Goal: Information Seeking & Learning: Learn about a topic

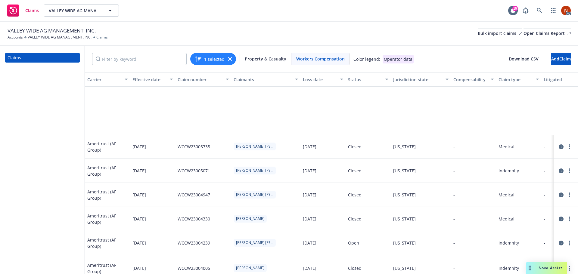
scroll to position [84, 466]
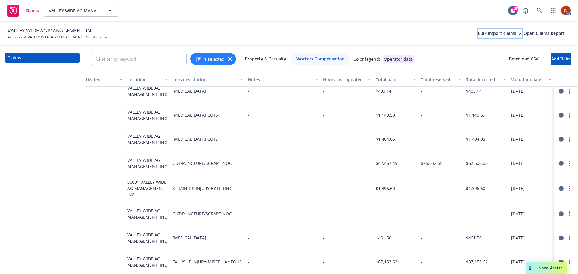
click at [478, 34] on div "Bulk import claims" at bounding box center [500, 33] width 45 height 9
click at [478, 35] on div "Bulk import claims" at bounding box center [500, 33] width 45 height 9
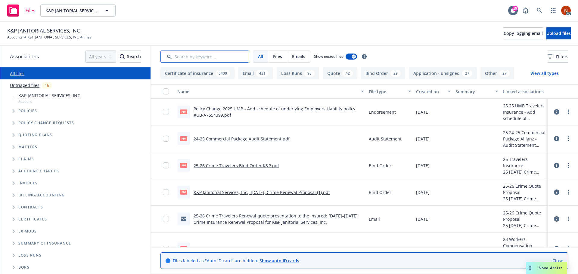
click at [200, 58] on input "Search by keyword..." at bounding box center [205, 57] width 89 height 12
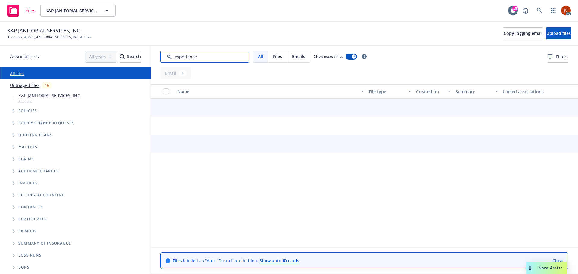
type input "experience"
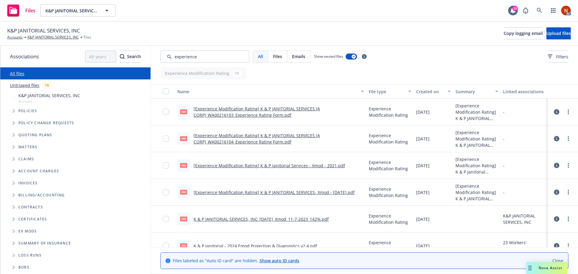
click at [420, 92] on div "Created on" at bounding box center [430, 92] width 28 height 6
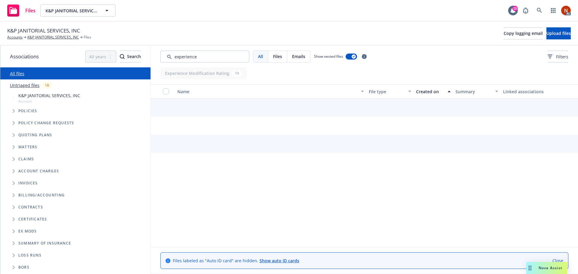
click at [429, 90] on div "Created on" at bounding box center [430, 92] width 28 height 6
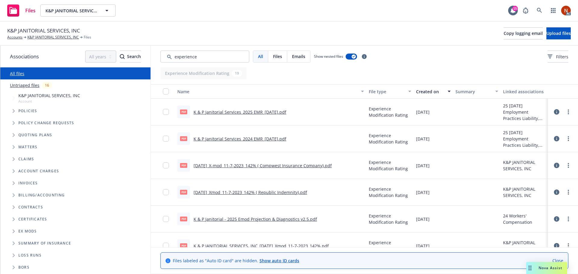
click at [271, 111] on link "K & P Janitorial Services_2025 EMR_03-04-2025.pdf" at bounding box center [240, 112] width 93 height 6
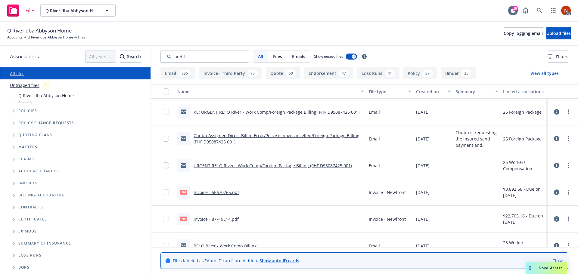
type input "audit"
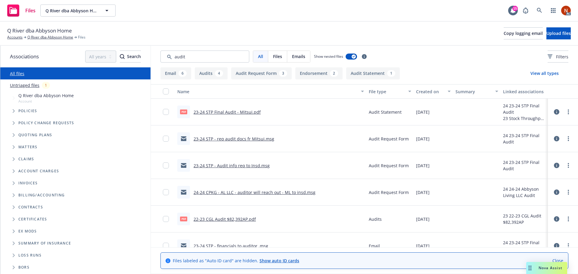
click at [430, 92] on div "Created on" at bounding box center [430, 92] width 28 height 6
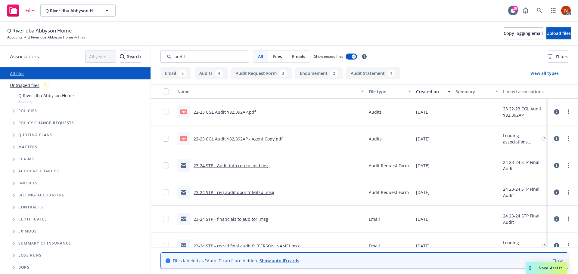
click at [426, 91] on div "Created on" at bounding box center [430, 92] width 28 height 6
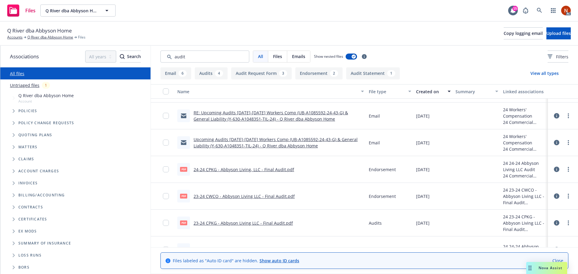
scroll to position [60, 0]
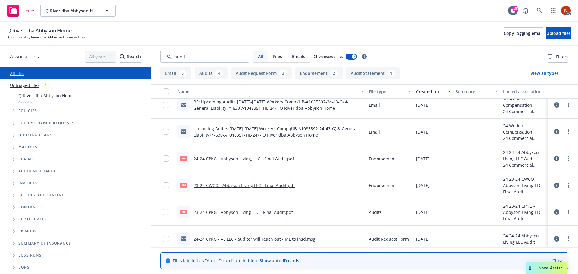
click at [276, 186] on link "23-24 CWCO - Abbyson Living LLC - Final Audit.pdf" at bounding box center [244, 186] width 101 height 6
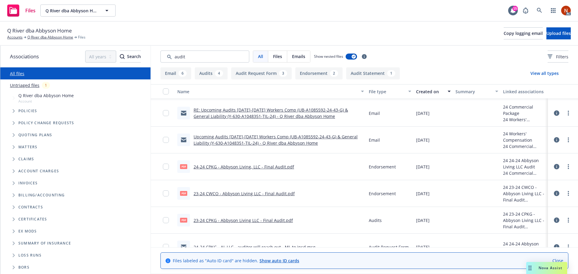
scroll to position [0, 0]
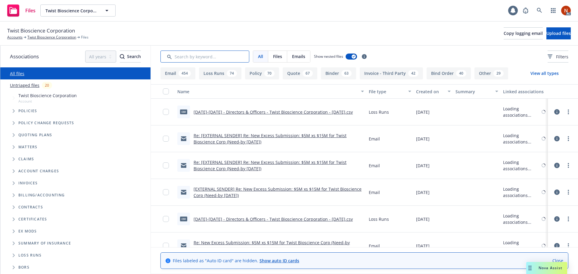
click at [207, 59] on input "Search by keyword..." at bounding box center [205, 57] width 89 height 12
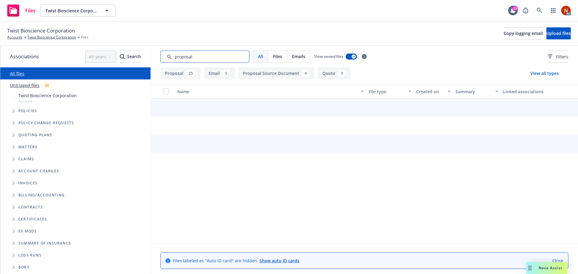
type input "proposal"
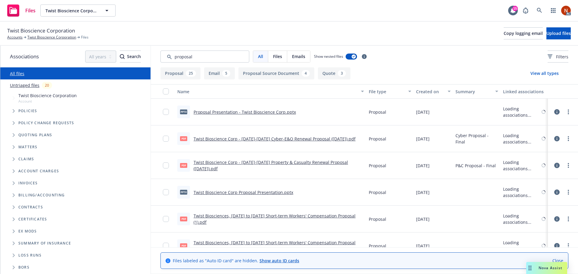
click at [427, 92] on div "Created on" at bounding box center [430, 92] width 28 height 6
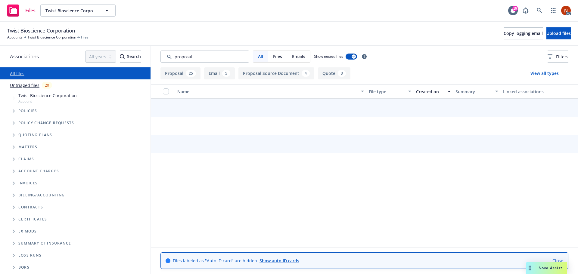
click at [427, 93] on div "Created on" at bounding box center [430, 92] width 28 height 6
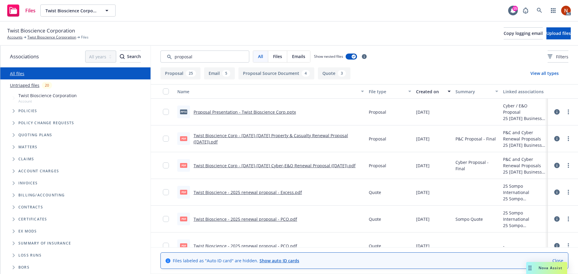
click at [294, 135] on link "Twist Bioscience Corp - 2025-2026 Property & Casualty Renewal Proposal (7.8.202…" at bounding box center [271, 139] width 154 height 12
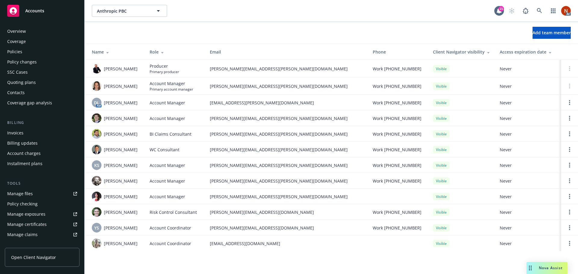
click at [18, 50] on div "Policies" at bounding box center [14, 52] width 15 height 10
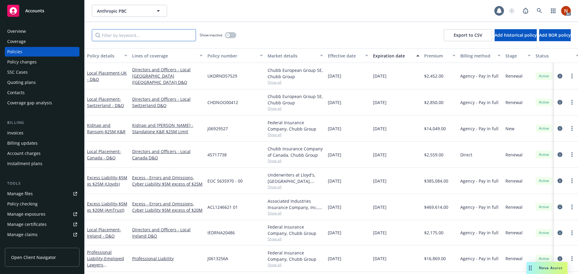
click at [154, 36] on input "Filter by keyword..." at bounding box center [144, 35] width 104 height 12
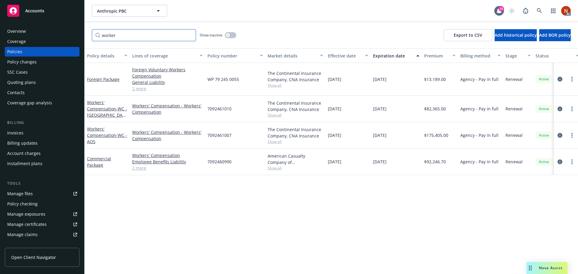
type input "worker"
click at [229, 35] on div "button" at bounding box center [228, 35] width 4 height 4
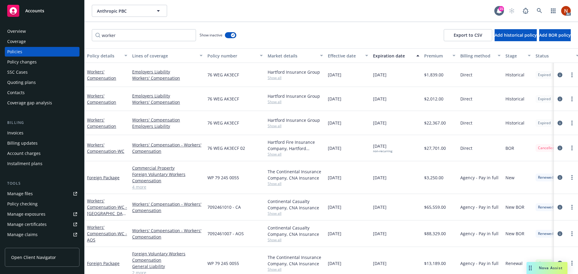
click at [339, 54] on div "Effective date" at bounding box center [345, 56] width 34 height 6
click at [29, 33] on div "Overview" at bounding box center [42, 32] width 70 height 10
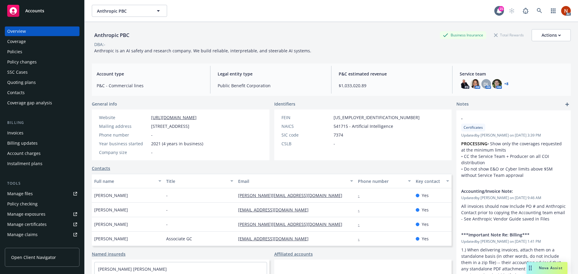
click at [33, 52] on div "Policies" at bounding box center [42, 52] width 70 height 10
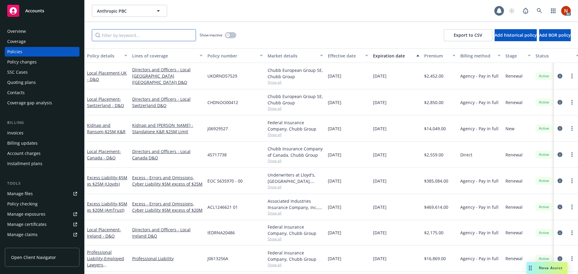
click at [128, 33] on input "Filter by keyword..." at bounding box center [144, 35] width 104 height 12
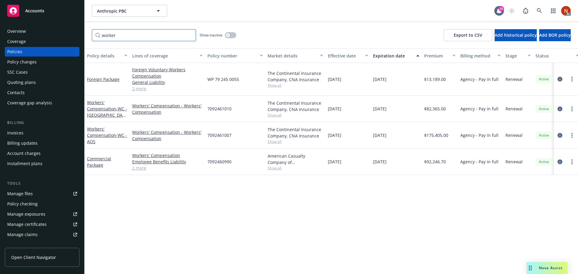
type input "worker"
click at [232, 35] on button "button" at bounding box center [230, 35] width 11 height 6
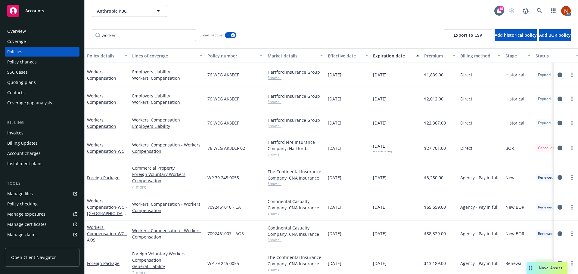
click at [342, 55] on div "Effective date" at bounding box center [345, 56] width 34 height 6
drag, startPoint x: 353, startPoint y: 150, endPoint x: 322, endPoint y: 150, distance: 31.3
click at [322, 150] on div "Workers' Compensation - WC Workers' Compensation - Workers' Compensation 76 WEG…" at bounding box center [375, 148] width 581 height 26
click at [558, 76] on icon "circleInformation" at bounding box center [560, 75] width 5 height 5
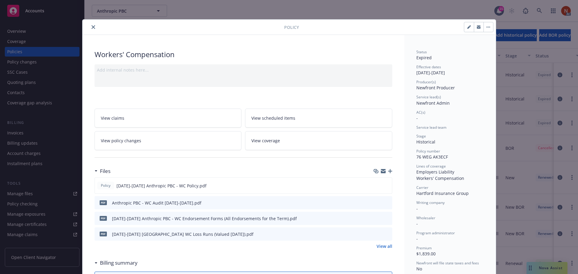
click at [92, 27] on icon "close" at bounding box center [94, 27] width 4 height 4
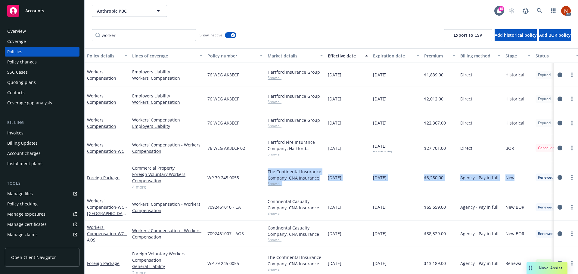
drag, startPoint x: 519, startPoint y: 187, endPoint x: 255, endPoint y: 188, distance: 263.5
click at [255, 188] on div "Foreign Package Commercial Property Foreign Voluntary Workers Compensation Comm…" at bounding box center [375, 177] width 581 height 33
click at [27, 193] on div "Manage files" at bounding box center [20, 194] width 26 height 10
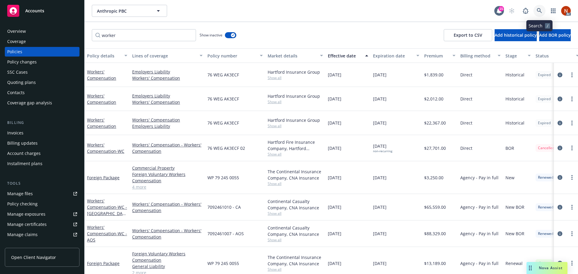
click at [538, 9] on icon at bounding box center [539, 10] width 5 height 5
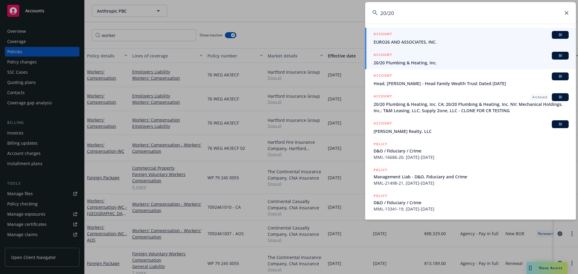
type input "20/20"
click at [414, 61] on span "20/20 Plumbing & Heating, Inc." at bounding box center [471, 63] width 195 height 6
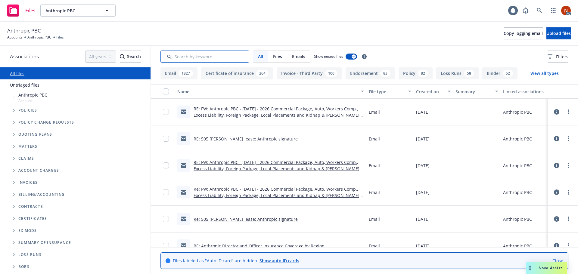
click at [187, 55] on input "Search by keyword..." at bounding box center [205, 57] width 89 height 12
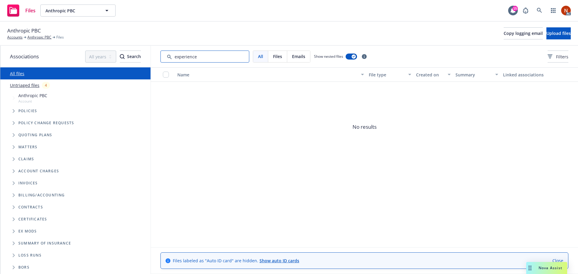
drag, startPoint x: 211, startPoint y: 56, endPoint x: 139, endPoint y: 55, distance: 71.7
click at [139, 55] on div "Associations All years 2027 2026 2025 2024 2023 2022 2021 2020 2019 2018 2017 2…" at bounding box center [289, 160] width 578 height 229
type input "experience"
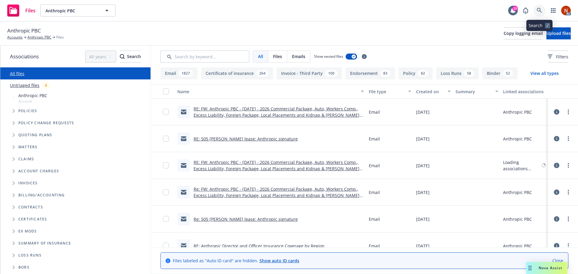
click at [539, 10] on icon at bounding box center [539, 10] width 5 height 5
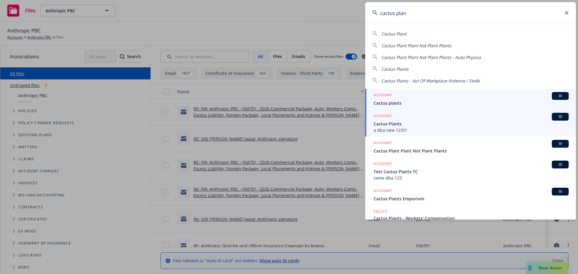
type input "cactus plan"
click at [436, 131] on span "a dba new 123!!!" at bounding box center [471, 130] width 195 height 6
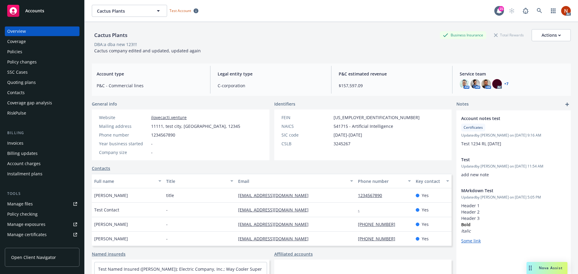
click at [29, 41] on div "Coverage" at bounding box center [42, 42] width 70 height 10
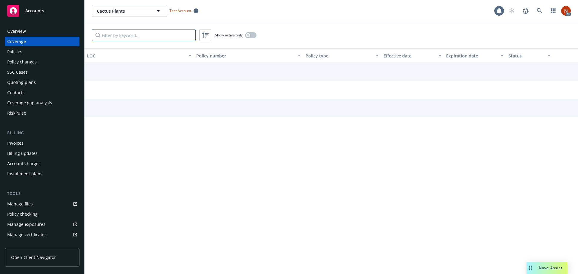
click at [131, 33] on input "Filter by keyword..." at bounding box center [144, 35] width 104 height 12
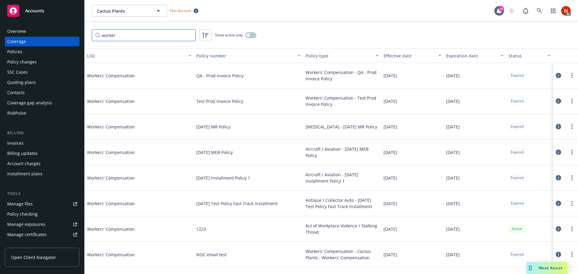
type input "worker"
click at [390, 53] on div "Effective date" at bounding box center [409, 56] width 51 height 6
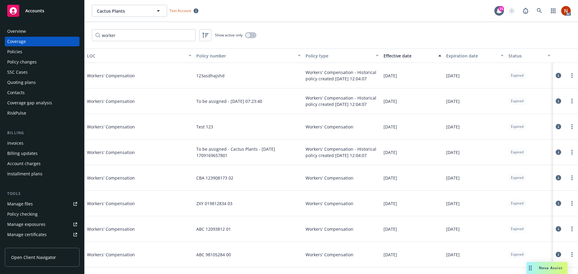
click at [414, 57] on div "Effective date" at bounding box center [409, 56] width 51 height 6
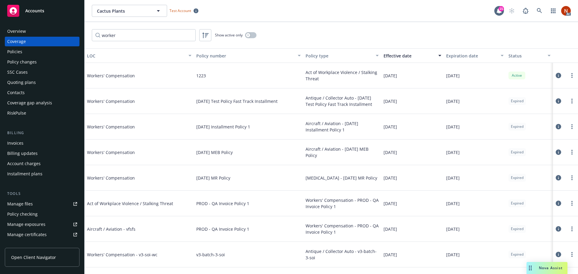
click at [556, 76] on icon at bounding box center [558, 75] width 5 height 5
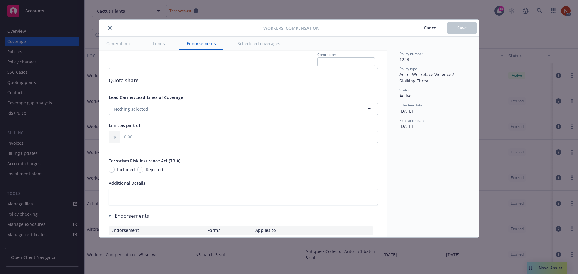
scroll to position [548, 0]
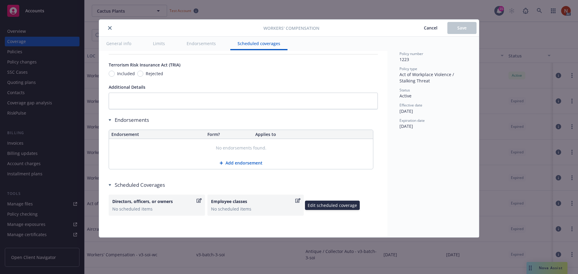
click at [257, 203] on div "Employee classes" at bounding box center [252, 201] width 83 height 6
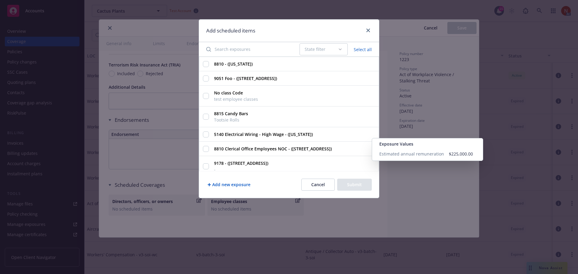
scroll to position [12, 0]
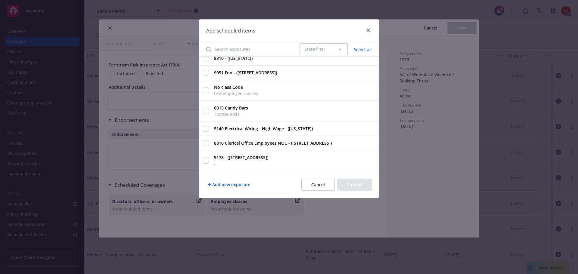
click at [240, 182] on button "Add new exposure" at bounding box center [228, 185] width 45 height 12
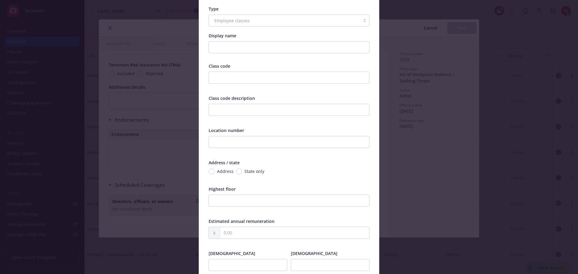
scroll to position [0, 0]
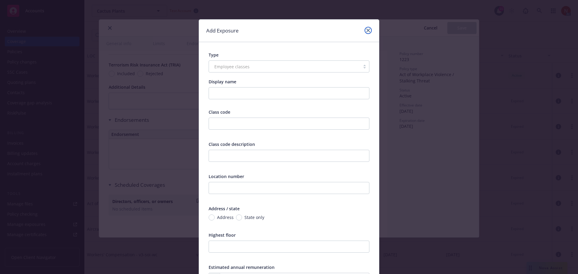
click at [368, 31] on icon "close" at bounding box center [369, 31] width 4 height 4
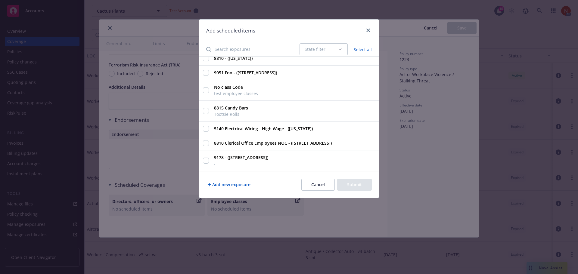
click at [363, 50] on button "Select all" at bounding box center [362, 49] width 25 height 8
checkbox input "true"
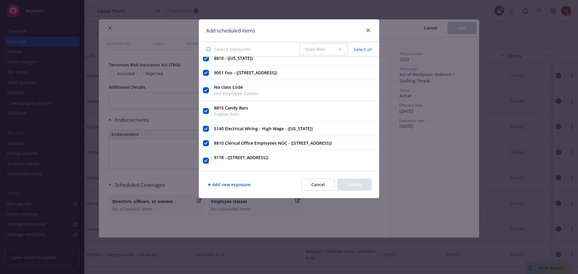
checkbox input "true"
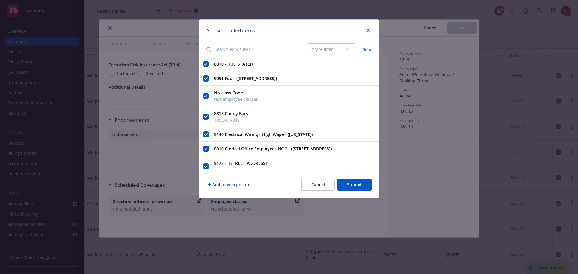
scroll to position [12, 0]
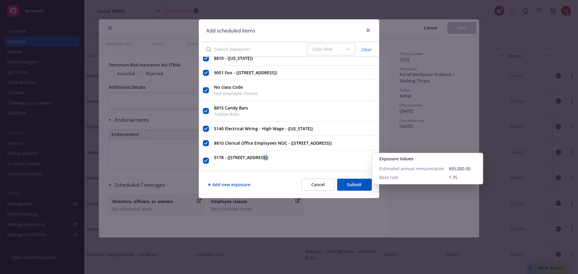
drag, startPoint x: 261, startPoint y: 153, endPoint x: 264, endPoint y: 159, distance: 6.4
click at [264, 159] on div "9178 - (1354 N Devonshire Rd Anaheim, CA 92801) -" at bounding box center [241, 160] width 58 height 15
click at [372, 30] on link "close" at bounding box center [368, 30] width 7 height 7
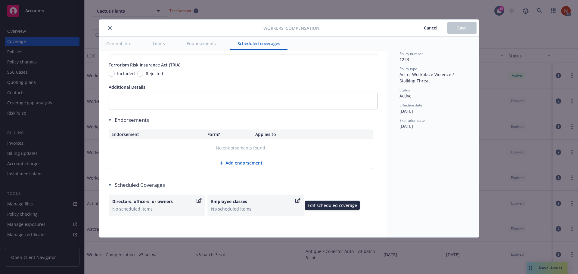
click at [258, 205] on div "Employee classes" at bounding box center [252, 201] width 83 height 6
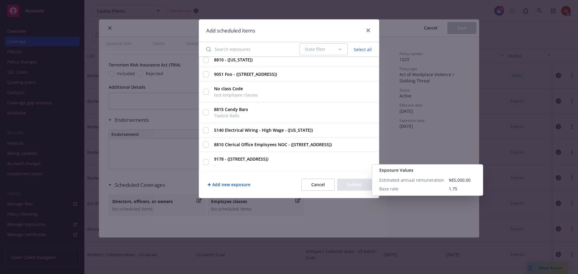
scroll to position [0, 0]
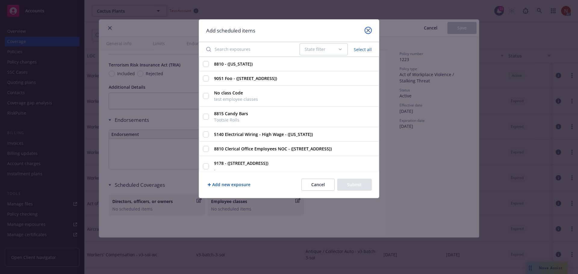
click at [370, 30] on link "close" at bounding box center [368, 30] width 7 height 7
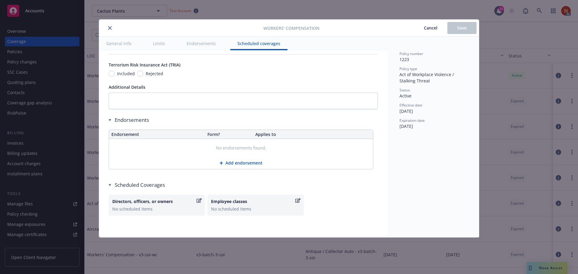
click at [258, 199] on div "Employee classes" at bounding box center [252, 201] width 83 height 6
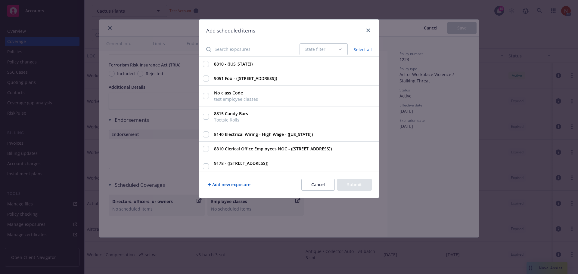
click at [356, 48] on button "Select all" at bounding box center [362, 49] width 25 height 8
checkbox input "true"
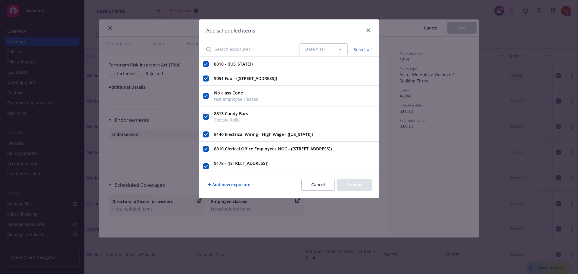
checkbox input "true"
click at [371, 49] on button "Clear" at bounding box center [367, 49] width 18 height 8
checkbox input "false"
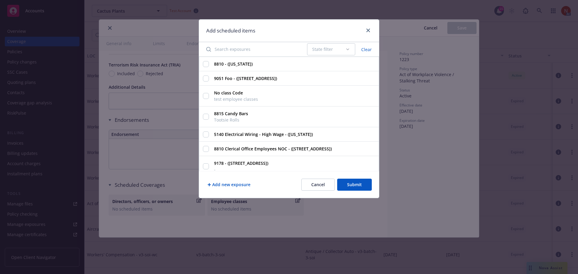
checkbox input "false"
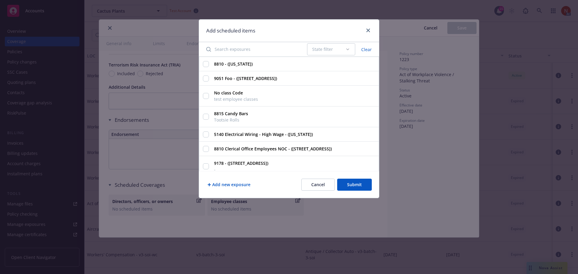
checkbox input "false"
click at [371, 33] on div at bounding box center [367, 31] width 10 height 8
click at [368, 31] on icon "close" at bounding box center [369, 31] width 4 height 4
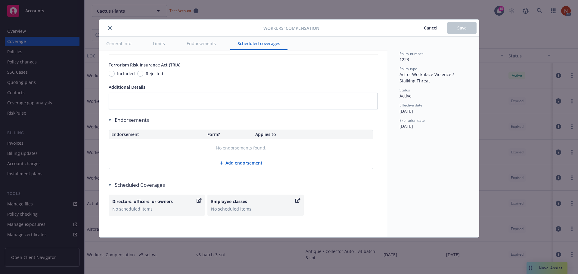
click at [112, 27] on button "close" at bounding box center [109, 27] width 7 height 7
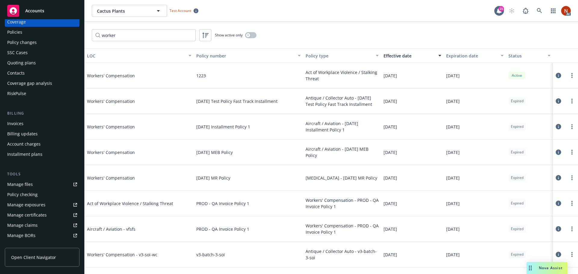
scroll to position [30, 0]
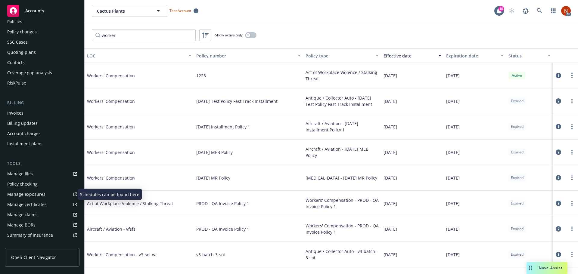
click at [37, 192] on div "Manage exposures" at bounding box center [26, 195] width 38 height 10
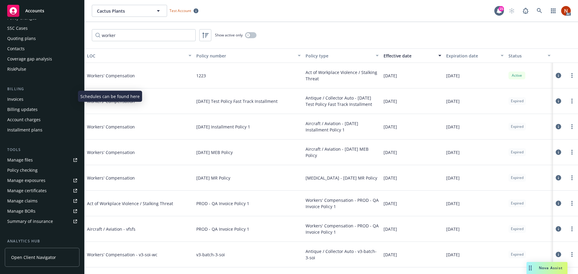
scroll to position [0, 0]
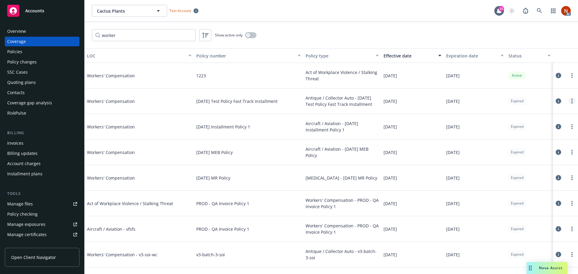
click at [569, 99] on link "more" at bounding box center [572, 101] width 7 height 7
click at [532, 116] on link "Edit coverage" at bounding box center [531, 114] width 79 height 12
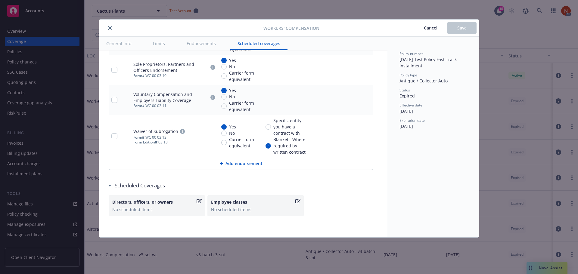
scroll to position [723, 0]
click at [119, 185] on div "Scheduled Coverages" at bounding box center [243, 185] width 269 height 7
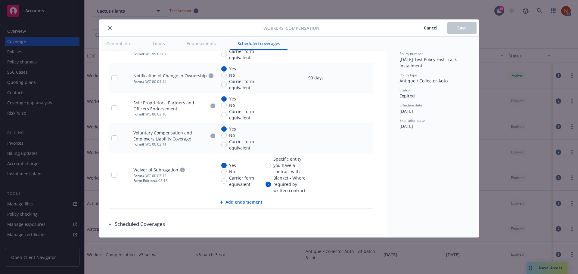
click at [120, 225] on div "Scheduled Coverages" at bounding box center [243, 224] width 269 height 7
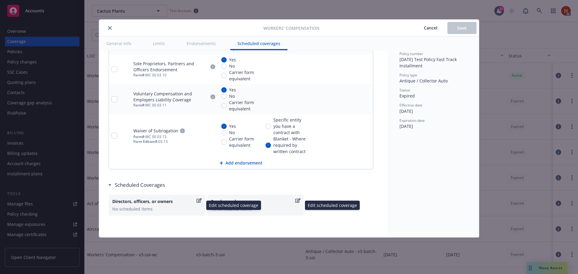
click at [265, 201] on div "Employee classes" at bounding box center [252, 201] width 83 height 6
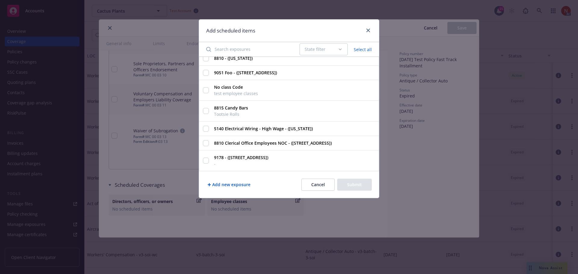
scroll to position [0, 0]
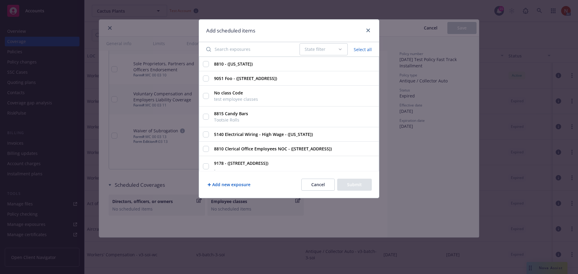
click at [368, 50] on button "Select all" at bounding box center [362, 49] width 25 height 8
checkbox input "true"
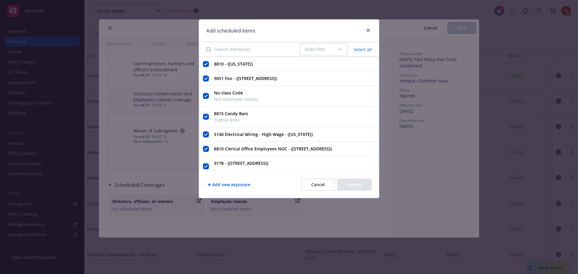
checkbox input "true"
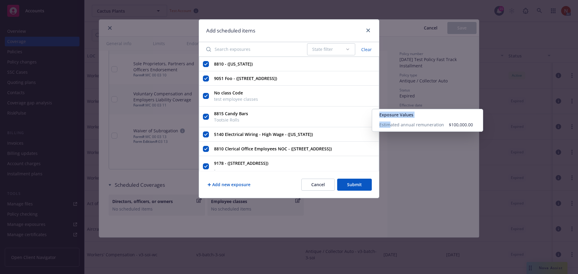
drag, startPoint x: 301, startPoint y: 123, endPoint x: 379, endPoint y: 132, distance: 78.8
click at [375, 125] on label "8815 Candy Bars Tootsie Rolls Exposure Values Estimated annual remuneration $10…" at bounding box center [293, 117] width 164 height 16
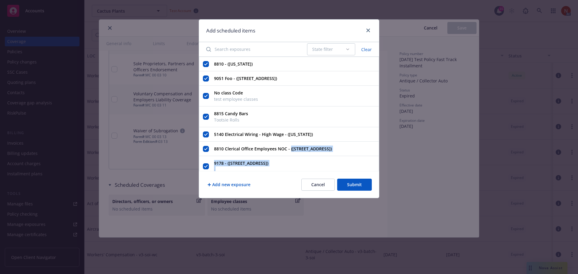
scroll to position [12, 0]
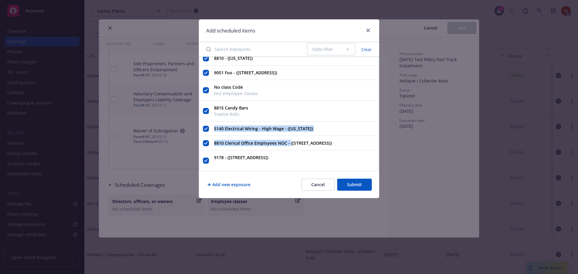
drag, startPoint x: 289, startPoint y: 151, endPoint x: 369, endPoint y: 112, distance: 89.0
click at [370, 112] on div "8810 - (California) 9051 Foo - (450 Sansome St Ste 300, San Francisco, CA, 9411…" at bounding box center [289, 114] width 180 height 114
click at [365, 48] on button "Clear" at bounding box center [367, 49] width 18 height 8
checkbox input "false"
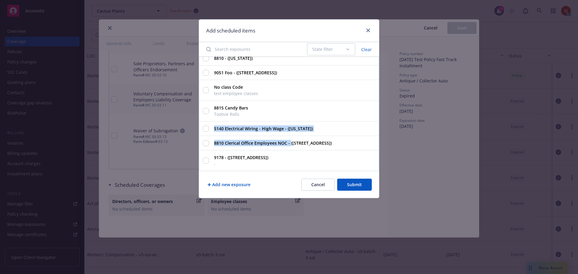
checkbox input "false"
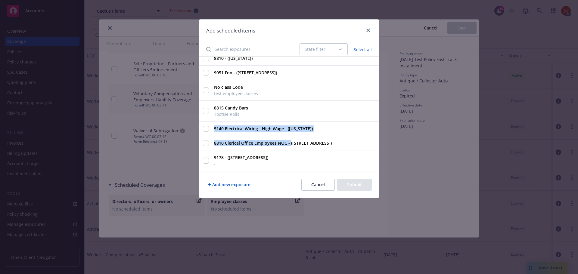
scroll to position [0, 0]
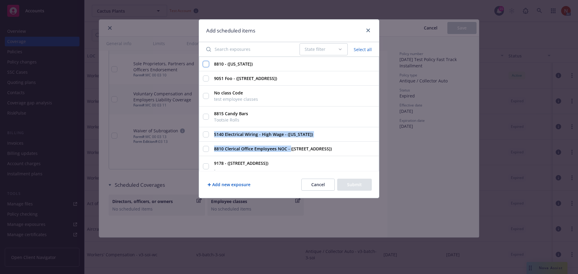
click at [207, 66] on input "8810 - (California)" at bounding box center [206, 64] width 6 height 6
checkbox input "true"
click at [348, 182] on button "Submit" at bounding box center [354, 185] width 35 height 12
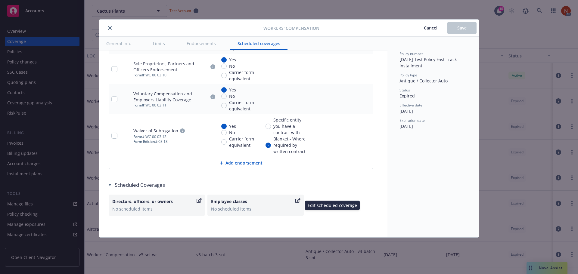
click at [257, 200] on div "Employee classes" at bounding box center [252, 201] width 83 height 6
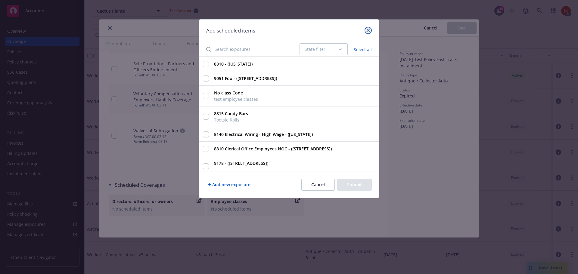
click at [368, 31] on icon "close" at bounding box center [369, 31] width 4 height 4
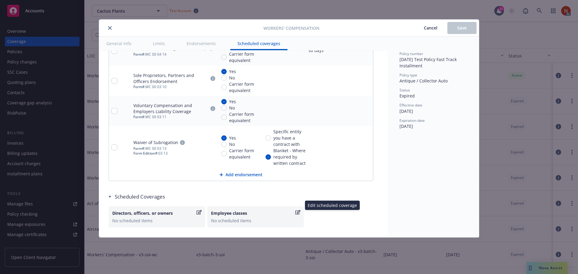
scroll to position [723, 0]
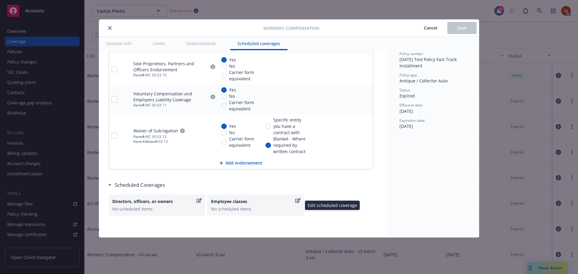
click at [249, 210] on div "No scheduled items" at bounding box center [255, 209] width 89 height 6
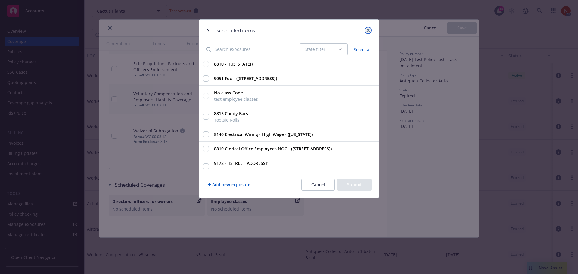
click at [370, 30] on link "close" at bounding box center [368, 30] width 7 height 7
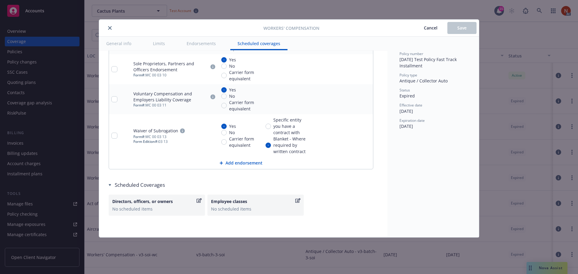
click at [110, 27] on icon "close" at bounding box center [110, 28] width 4 height 4
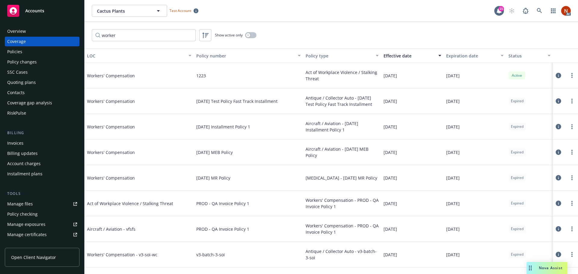
click at [28, 49] on div "Policies" at bounding box center [42, 52] width 70 height 10
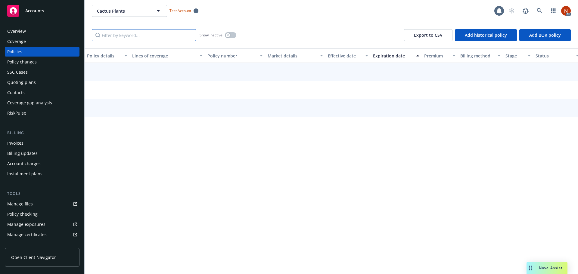
drag, startPoint x: 141, startPoint y: 33, endPoint x: 142, endPoint y: 31, distance: 3.1
click at [141, 33] on input "Filter by keyword..." at bounding box center [144, 35] width 104 height 12
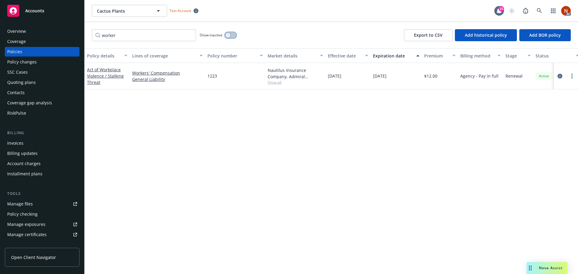
click at [232, 36] on button "button" at bounding box center [230, 35] width 11 height 6
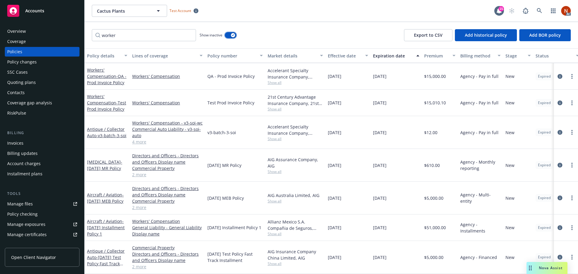
scroll to position [1548, 0]
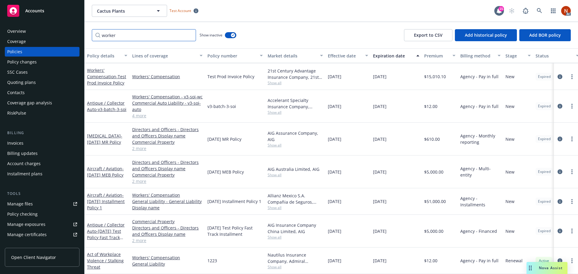
click at [130, 34] on input "worker" at bounding box center [144, 35] width 104 height 12
type input "workers"
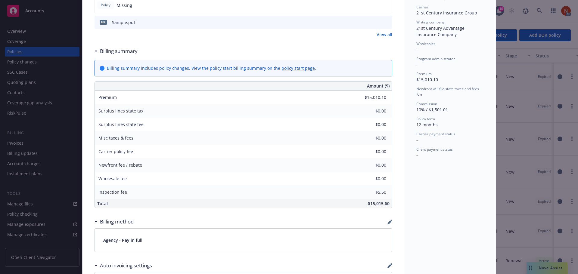
scroll to position [304, 0]
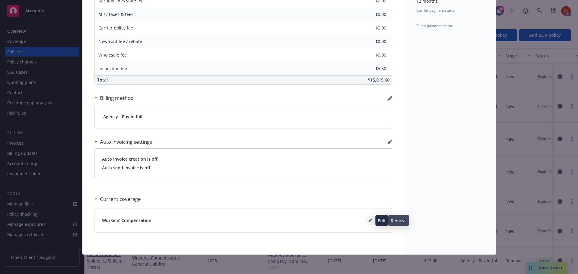
click at [369, 220] on icon at bounding box center [370, 221] width 3 height 3
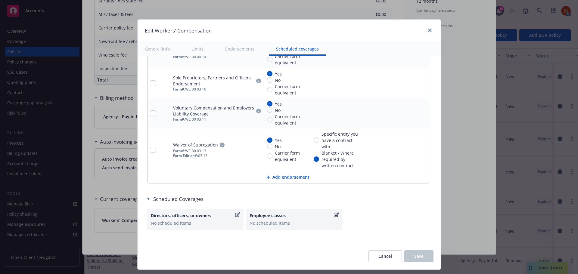
scroll to position [704, 0]
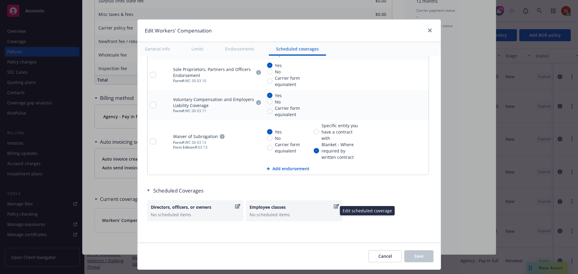
click at [308, 214] on div "No scheduled items" at bounding box center [294, 215] width 89 height 6
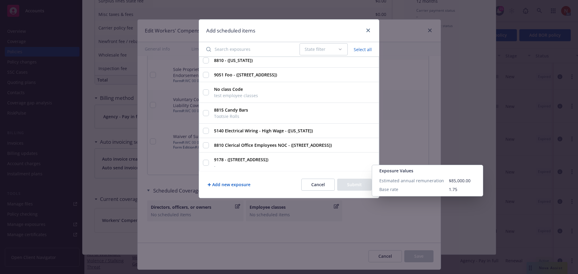
scroll to position [0, 0]
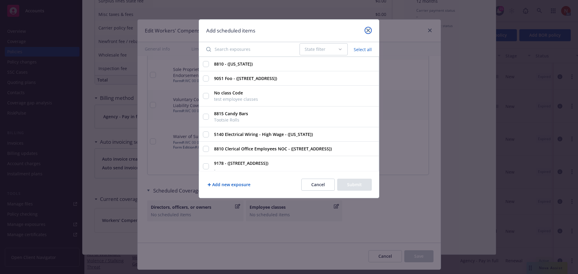
click at [368, 29] on icon "close" at bounding box center [369, 31] width 4 height 4
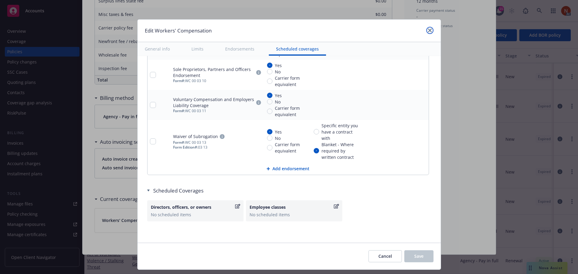
click at [428, 31] on icon "close" at bounding box center [430, 31] width 4 height 4
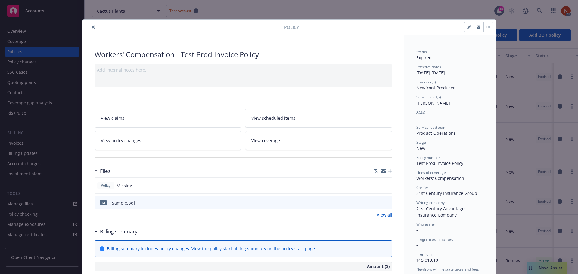
click at [487, 27] on icon "button" at bounding box center [489, 27] width 4 height 1
click at [87, 29] on div at bounding box center [184, 26] width 199 height 7
click at [90, 28] on button "close" at bounding box center [93, 26] width 7 height 7
click at [93, 30] on input "workers" at bounding box center [144, 35] width 104 height 12
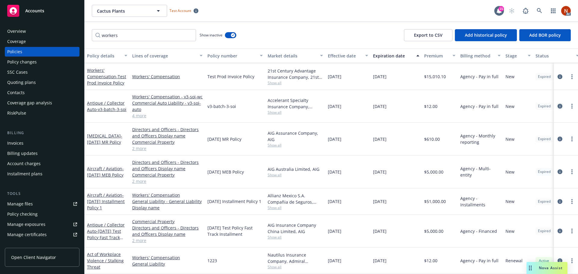
click at [558, 104] on icon "circleInformation" at bounding box center [560, 106] width 5 height 5
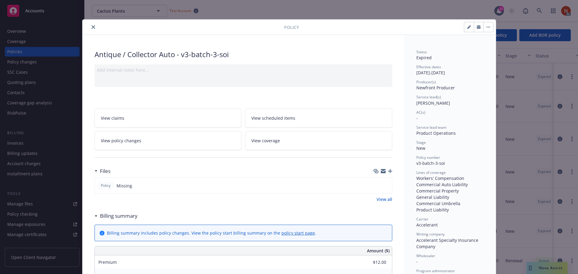
click at [92, 27] on icon "close" at bounding box center [94, 27] width 4 height 4
click at [35, 41] on div "Policy Antique / Collector Auto - v3-batch-3-soi Add internal notes here... Vie…" at bounding box center [289, 137] width 578 height 274
click at [16, 41] on div "Policy Antique / Collector Auto - v3-batch-3-soi Add internal notes here... Vie…" at bounding box center [289, 137] width 578 height 274
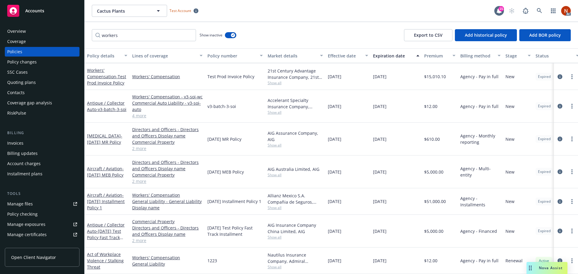
click at [18, 40] on div "Coverage" at bounding box center [16, 42] width 19 height 10
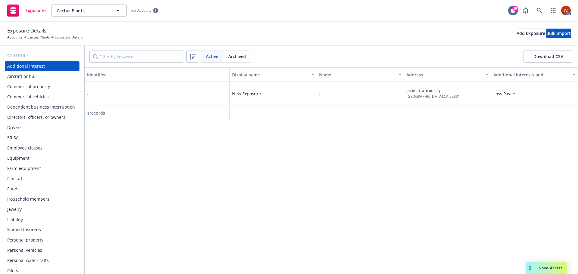
click at [34, 148] on div "Employee classes" at bounding box center [24, 148] width 35 height 10
